Goal: Task Accomplishment & Management: Complete application form

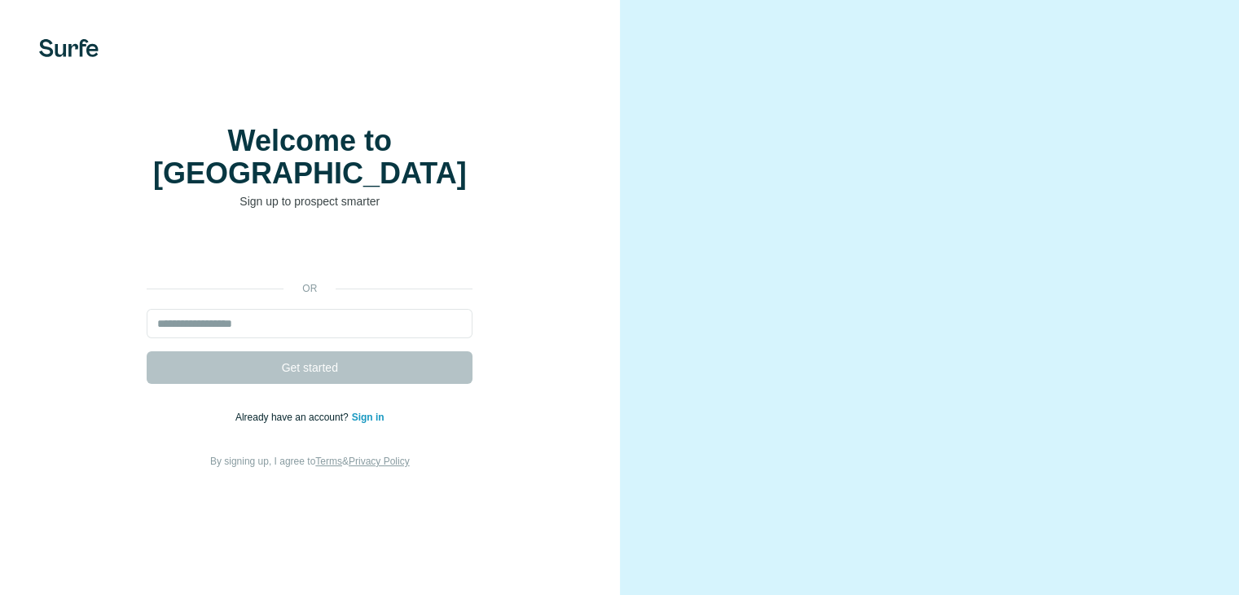
click at [373, 423] on link "Sign in" at bounding box center [368, 417] width 33 height 11
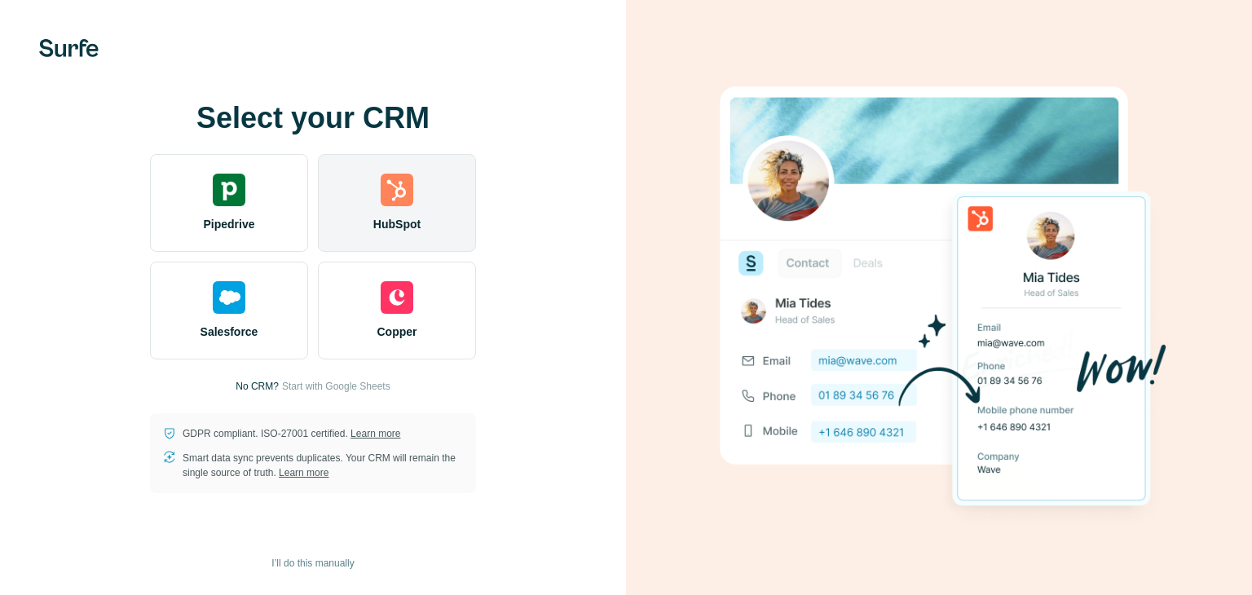
click at [418, 190] on div "HubSpot" at bounding box center [397, 203] width 158 height 98
